Goal: Information Seeking & Learning: Learn about a topic

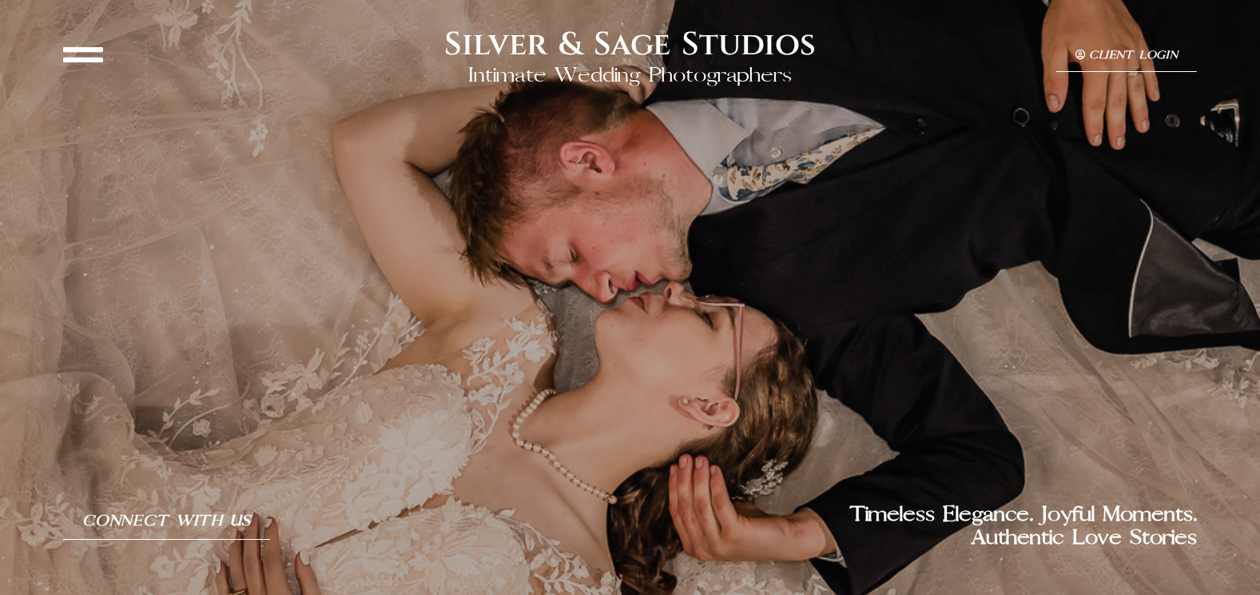
click at [88, 58] on icon at bounding box center [83, 54] width 40 height 40
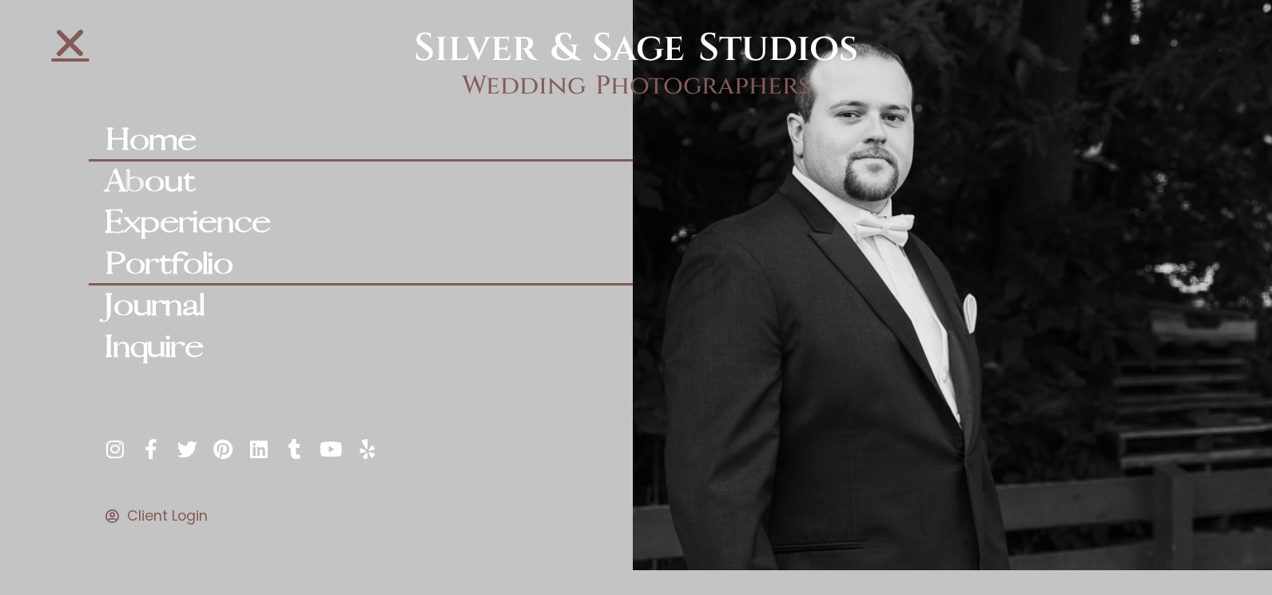
click at [165, 258] on link "Portfolio" at bounding box center [360, 265] width 543 height 42
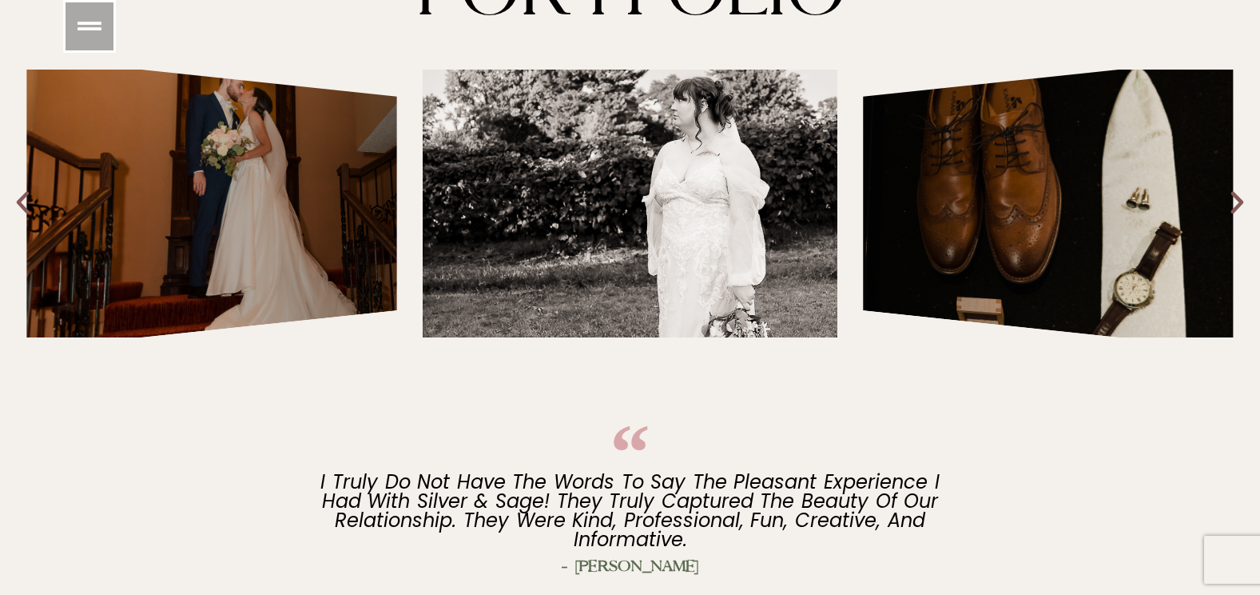
scroll to position [320, 0]
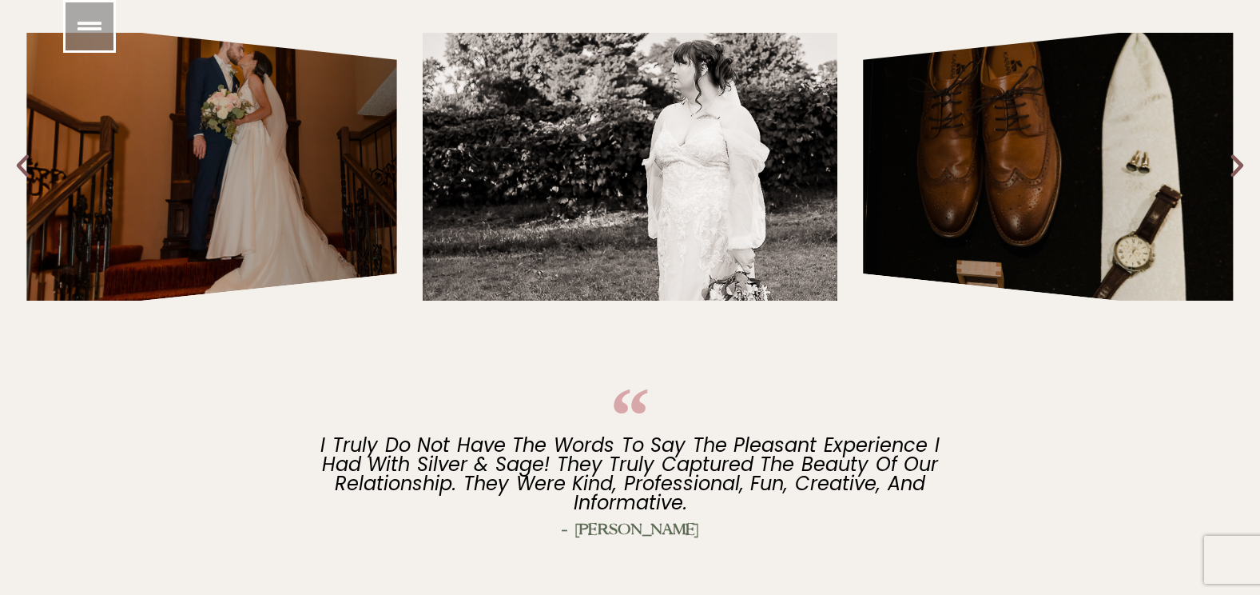
click at [1240, 165] on icon "Next slide" at bounding box center [1238, 167] width 30 height 30
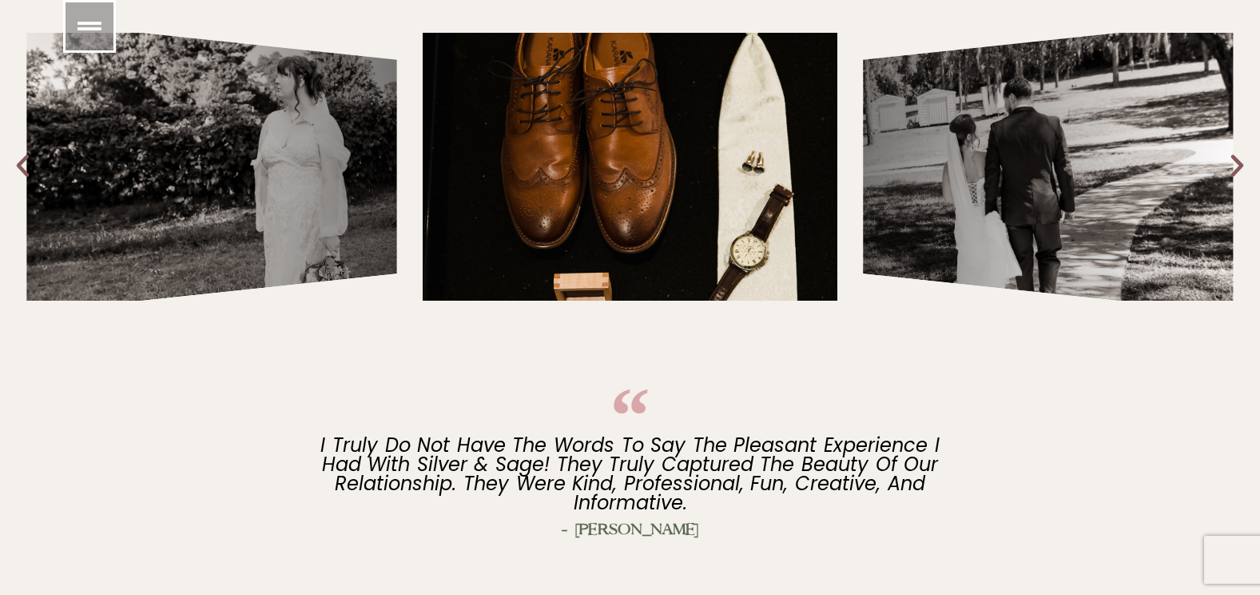
click at [1240, 165] on icon "Next slide" at bounding box center [1238, 167] width 30 height 30
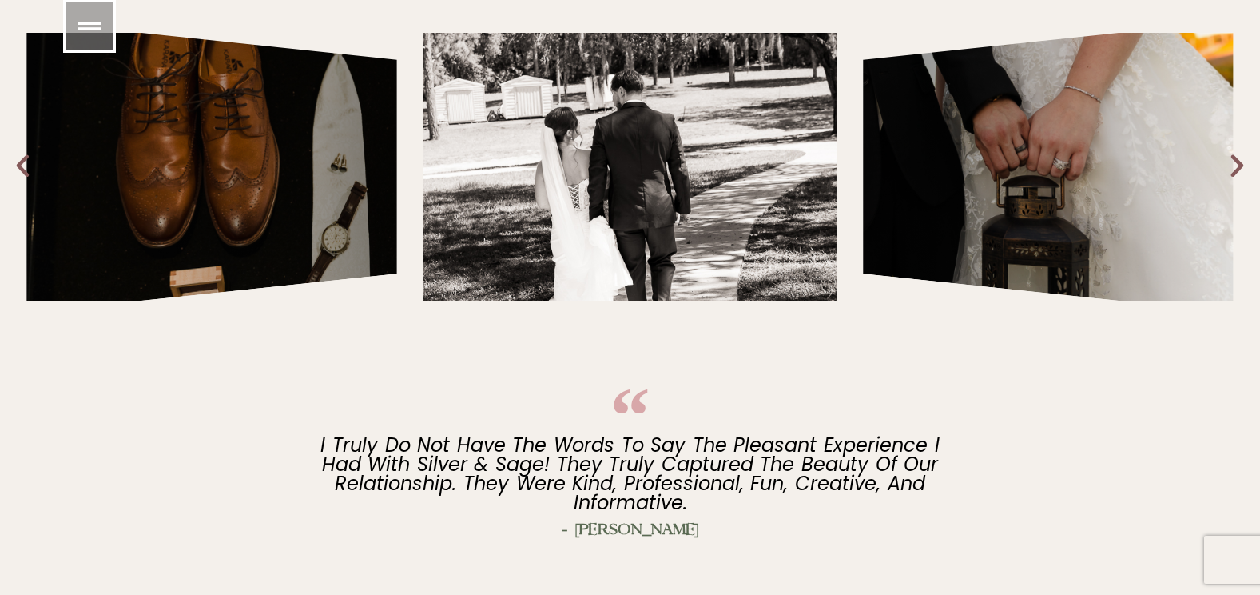
click at [1240, 165] on icon "Next slide" at bounding box center [1238, 167] width 30 height 30
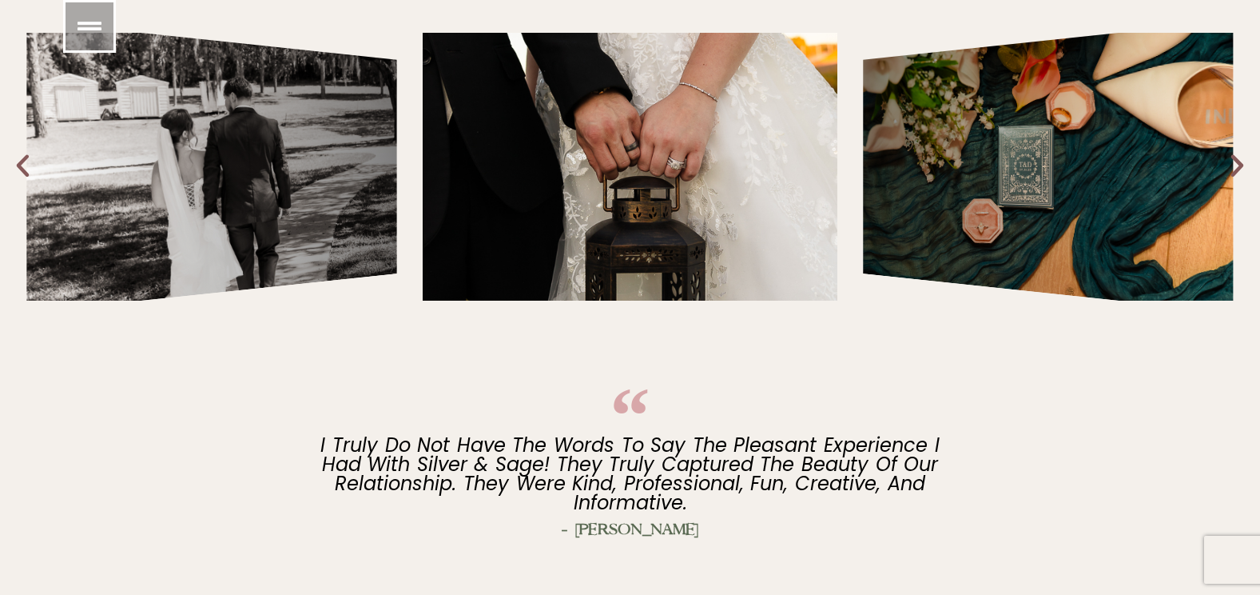
click at [1240, 165] on icon "Next slide" at bounding box center [1238, 167] width 30 height 30
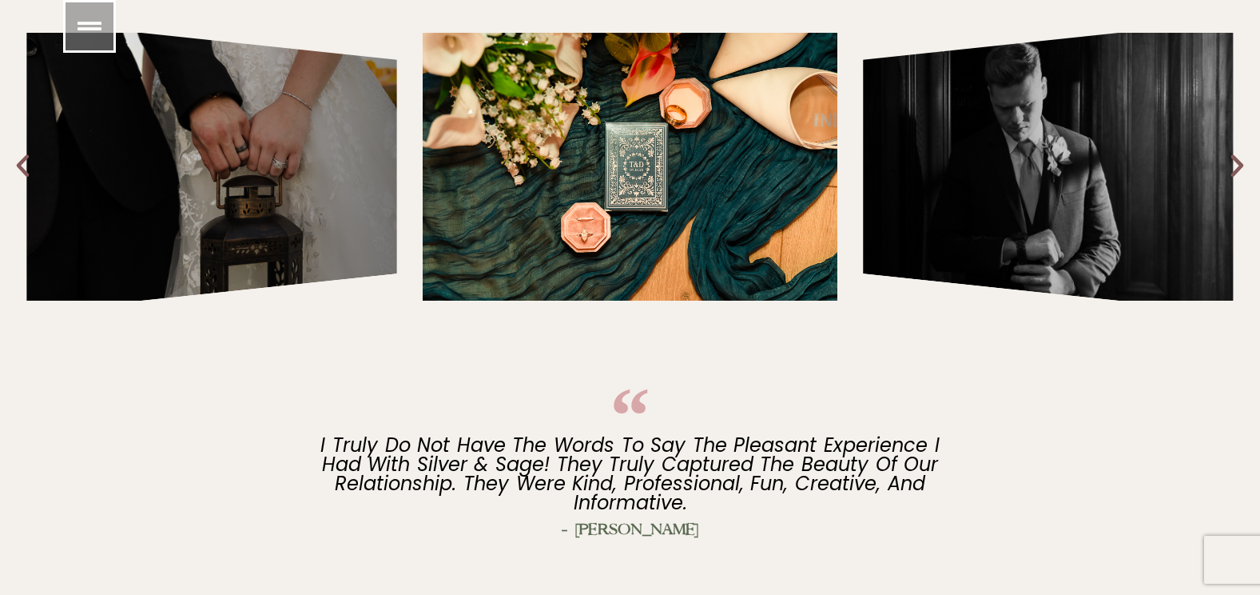
click at [1240, 166] on icon "Next slide" at bounding box center [1238, 167] width 30 height 30
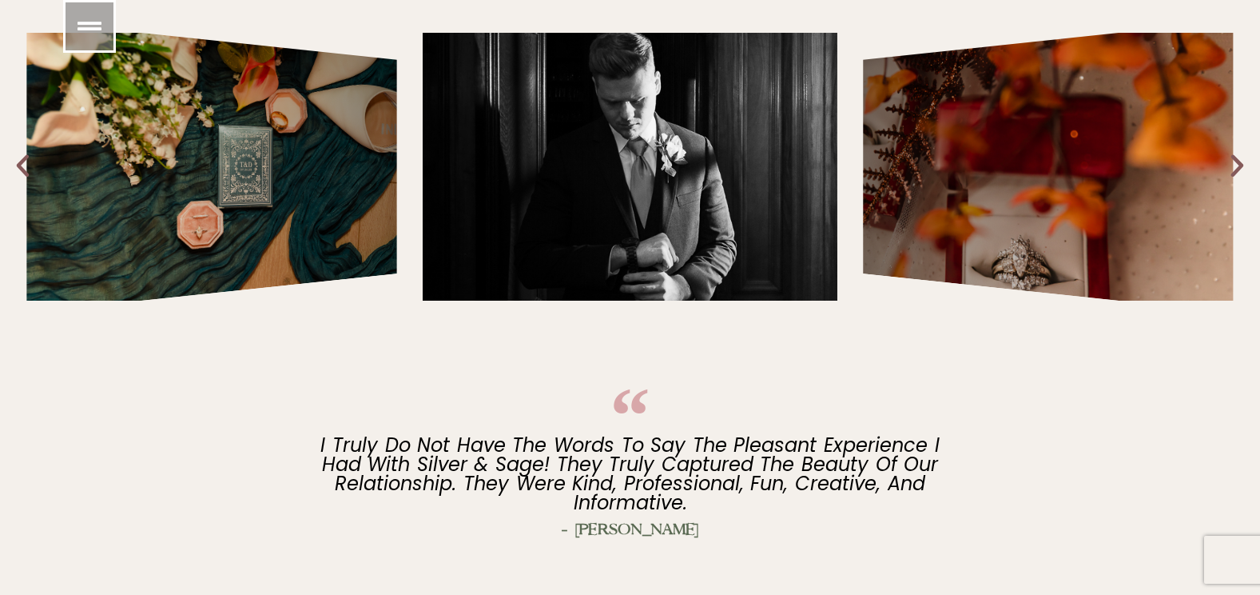
click at [1240, 166] on icon "Next slide" at bounding box center [1238, 167] width 30 height 30
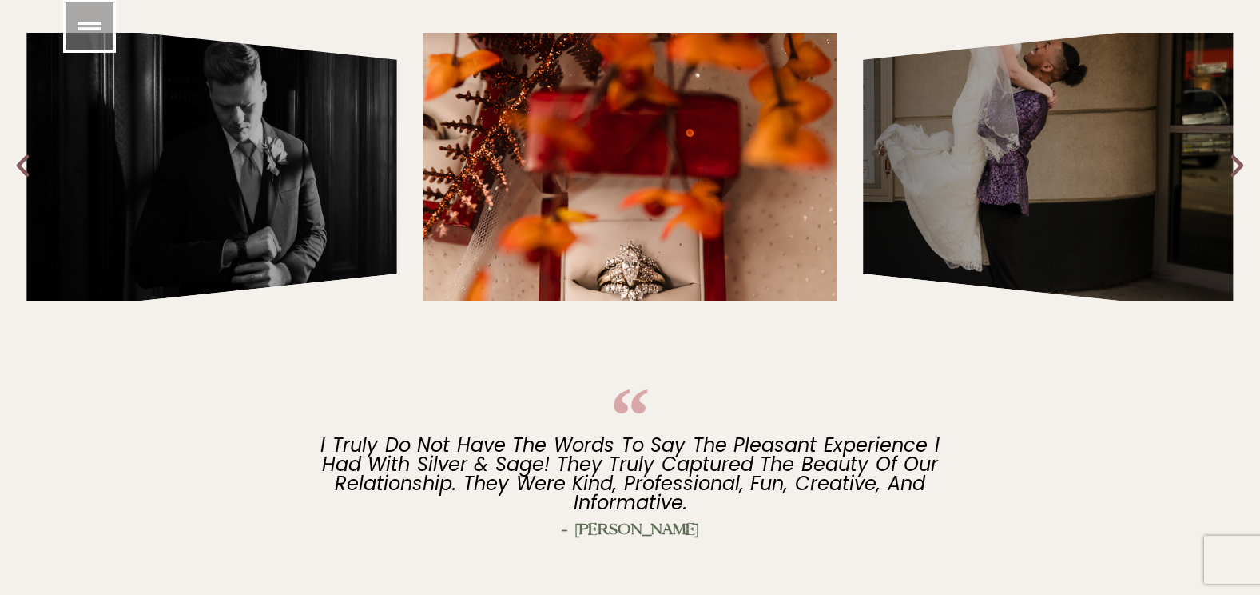
click at [1240, 166] on icon "Next slide" at bounding box center [1238, 167] width 30 height 30
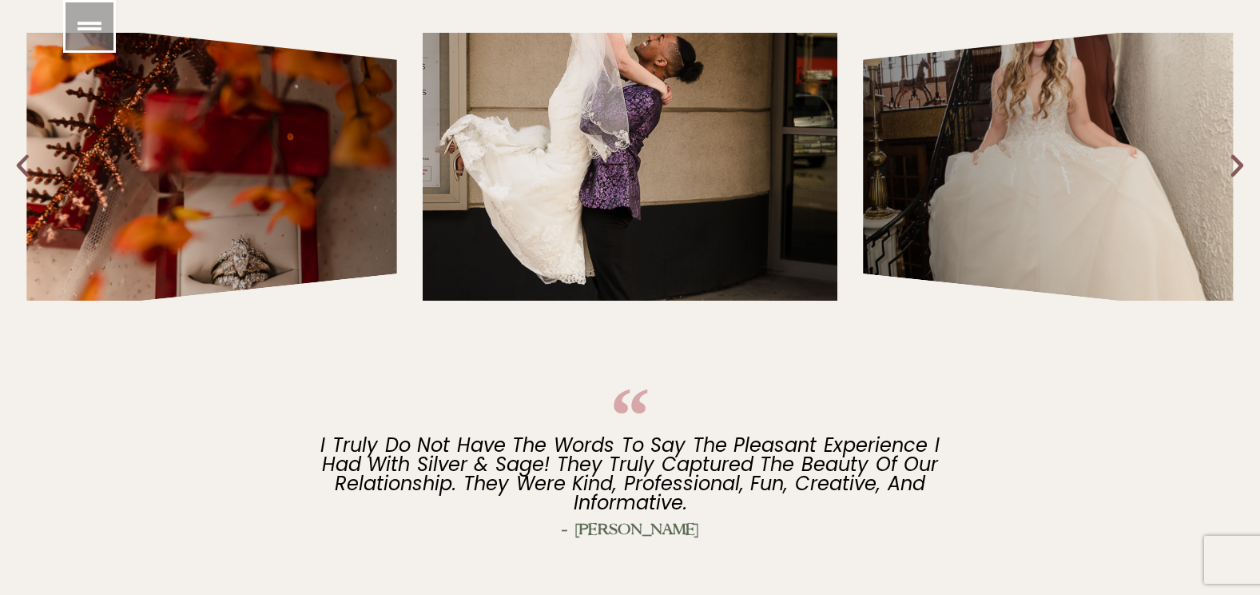
click at [1240, 166] on icon "Next slide" at bounding box center [1238, 167] width 30 height 30
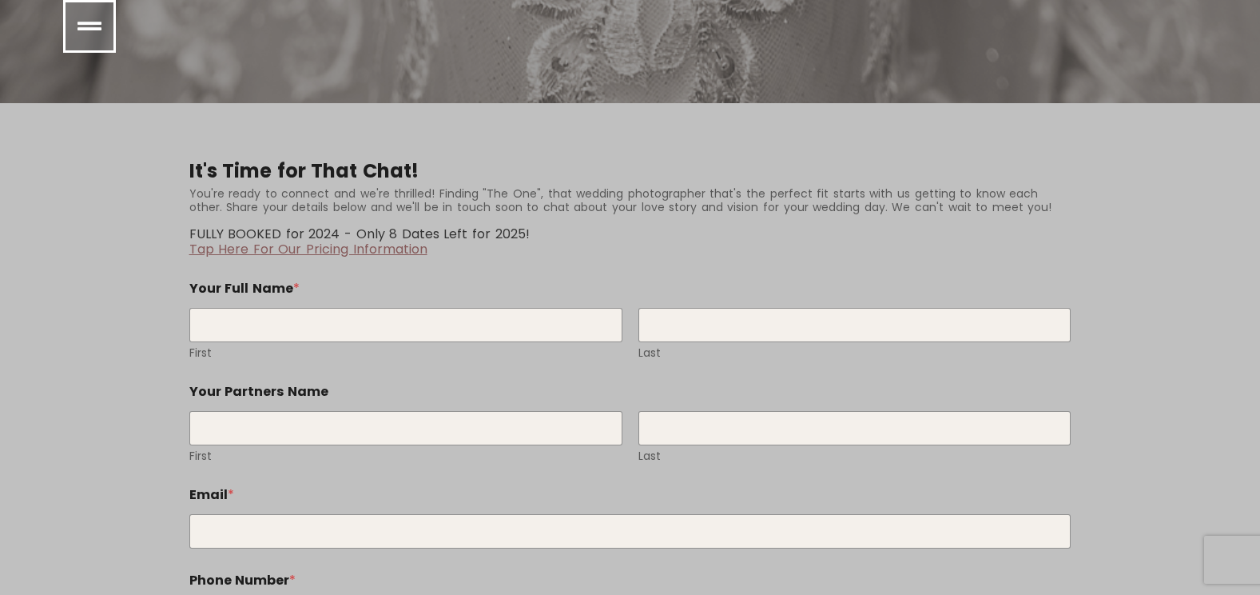
scroll to position [4395, 0]
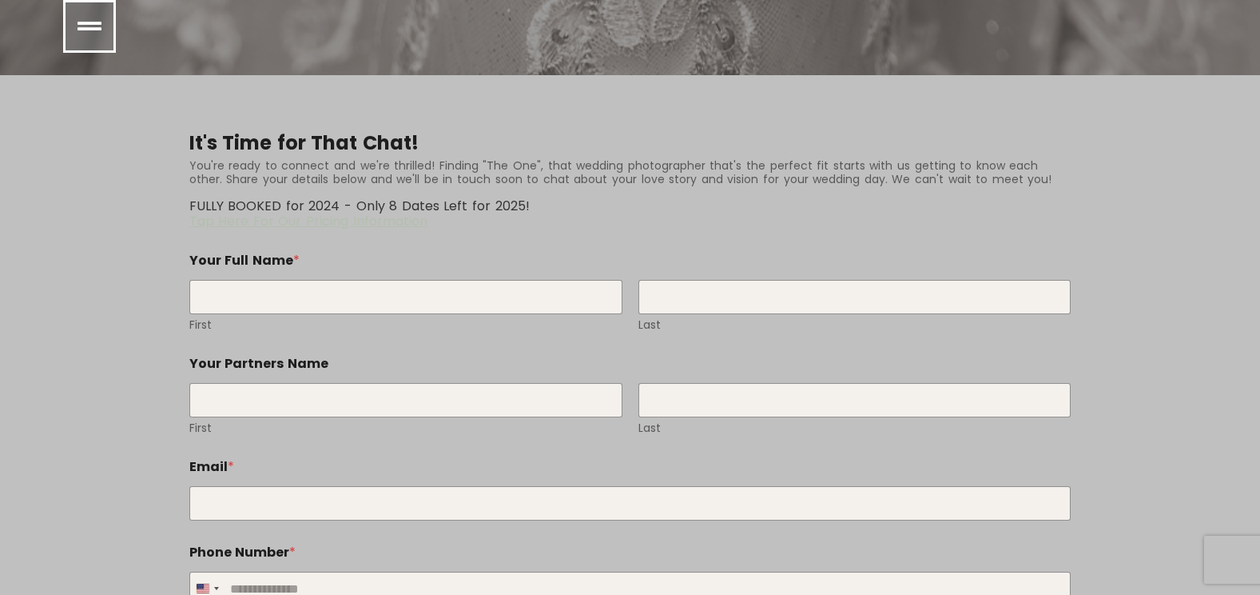
click at [403, 212] on link "Tap Here For Our Pricing Information" at bounding box center [308, 221] width 238 height 18
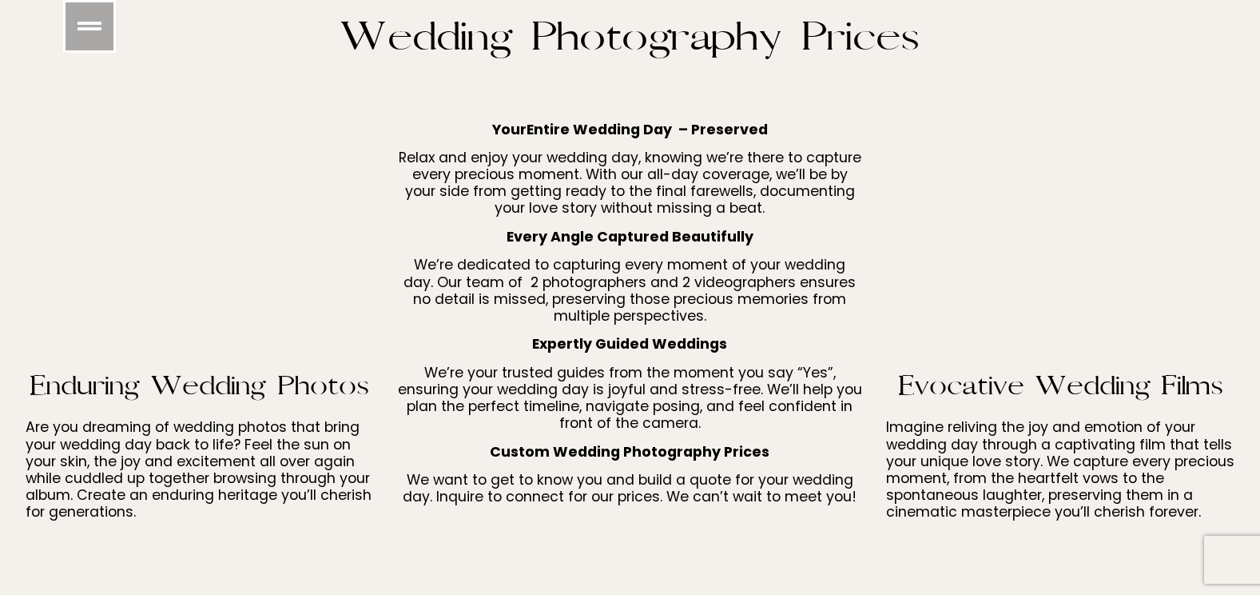
scroll to position [5514, 0]
